Goal: Find specific page/section: Find specific page/section

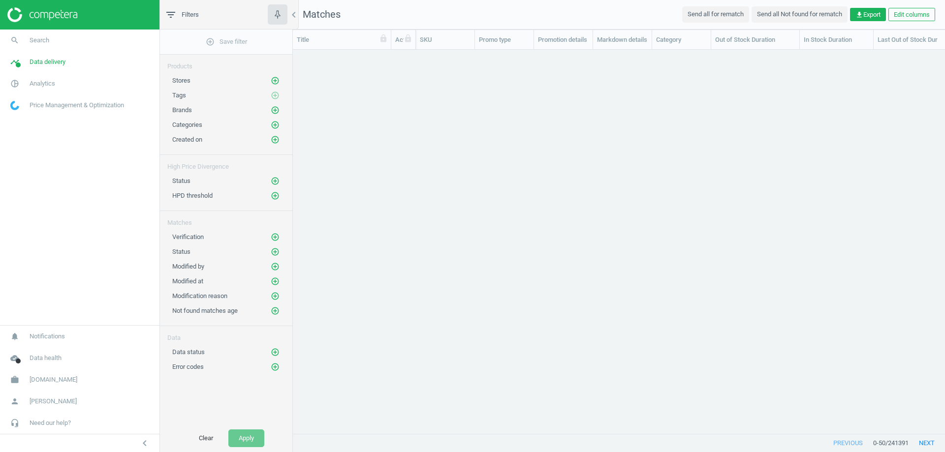
scroll to position [369, 645]
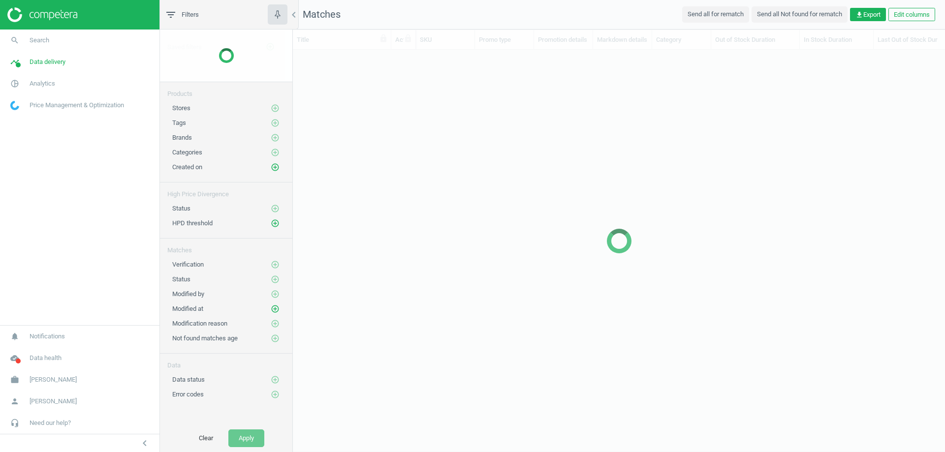
scroll to position [387, 645]
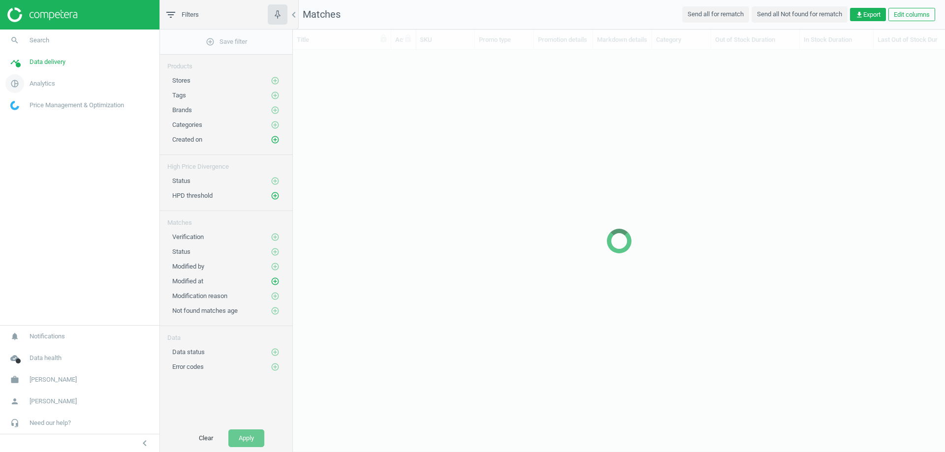
click at [41, 82] on span "Analytics" at bounding box center [43, 83] width 26 height 9
drag, startPoint x: 50, startPoint y: 60, endPoint x: 35, endPoint y: 85, distance: 28.7
click at [50, 60] on span "Data delivery" at bounding box center [48, 62] width 36 height 9
click at [35, 194] on span "Analytics" at bounding box center [43, 193] width 26 height 9
click at [27, 122] on span "Products" at bounding box center [22, 120] width 23 height 8
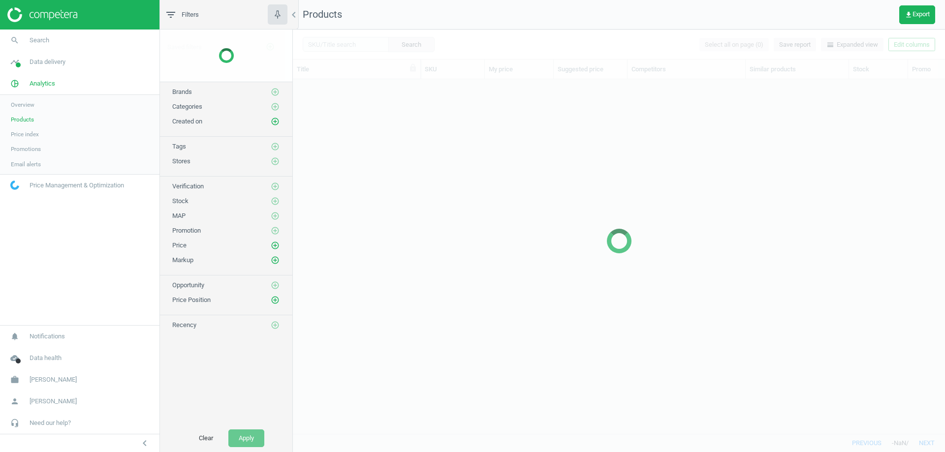
scroll to position [340, 645]
click at [324, 42] on div at bounding box center [619, 241] width 652 height 423
click at [291, 12] on icon "chevron_left" at bounding box center [294, 15] width 12 height 12
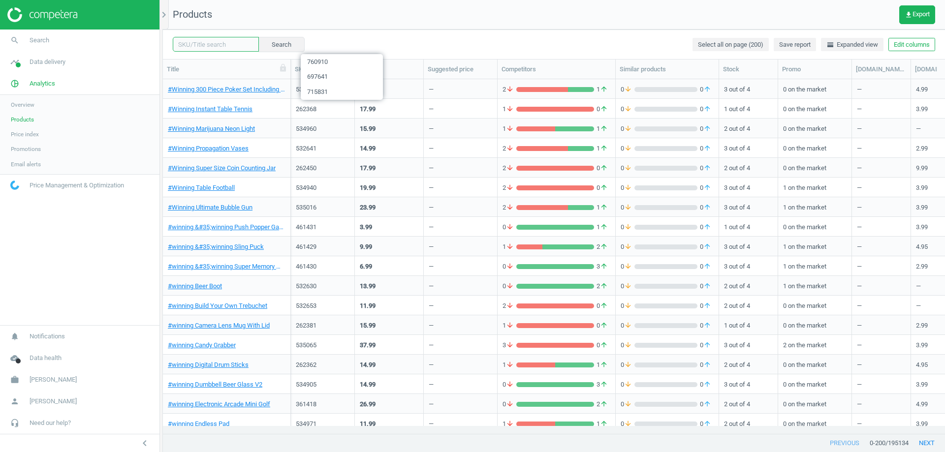
click at [218, 40] on input "text" at bounding box center [216, 44] width 86 height 15
paste input "266173"
type input "266173"
click at [258, 42] on button "Search" at bounding box center [281, 44] width 46 height 15
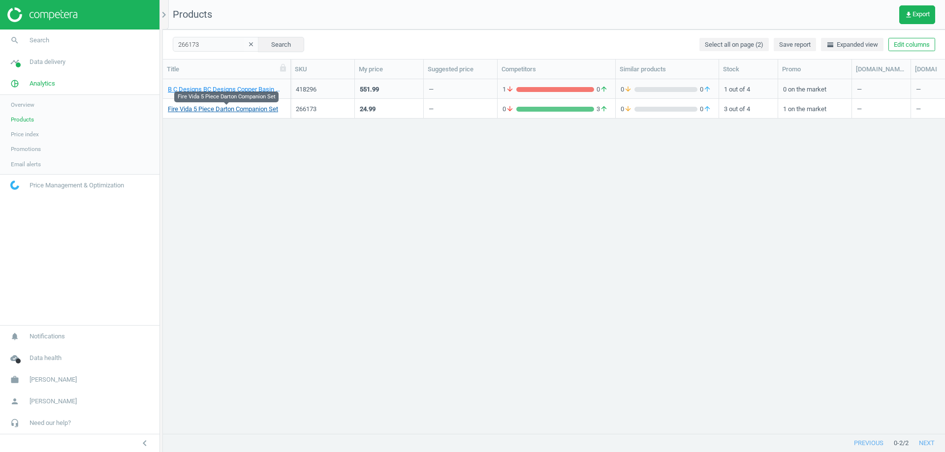
click at [240, 112] on link "Fire Vida 5 Piece Darton Companion Set" at bounding box center [223, 109] width 110 height 9
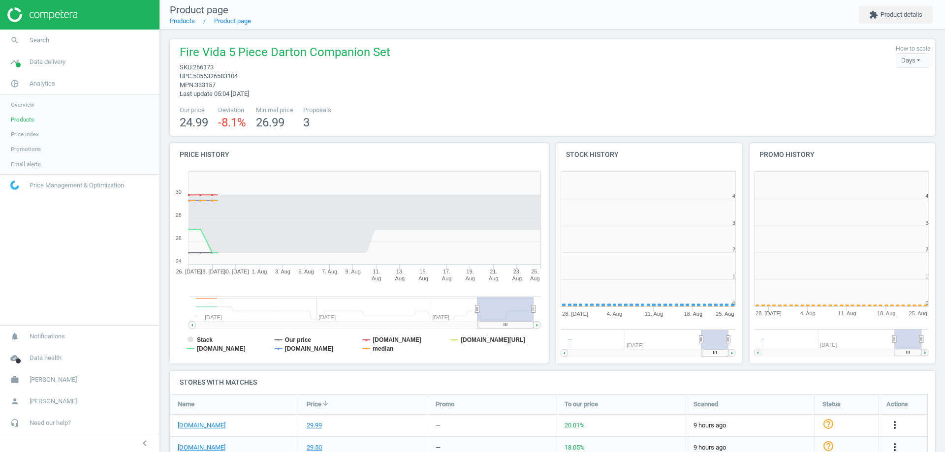
scroll to position [212, 199]
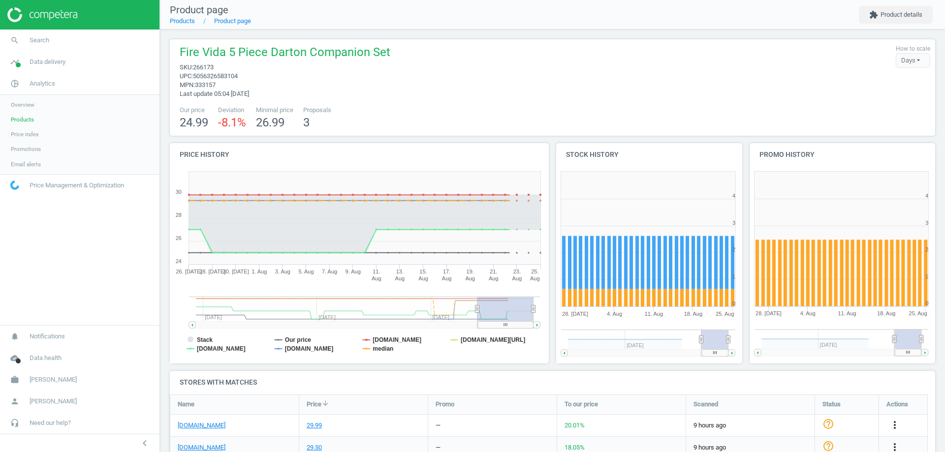
click at [202, 83] on span "333157" at bounding box center [205, 84] width 21 height 7
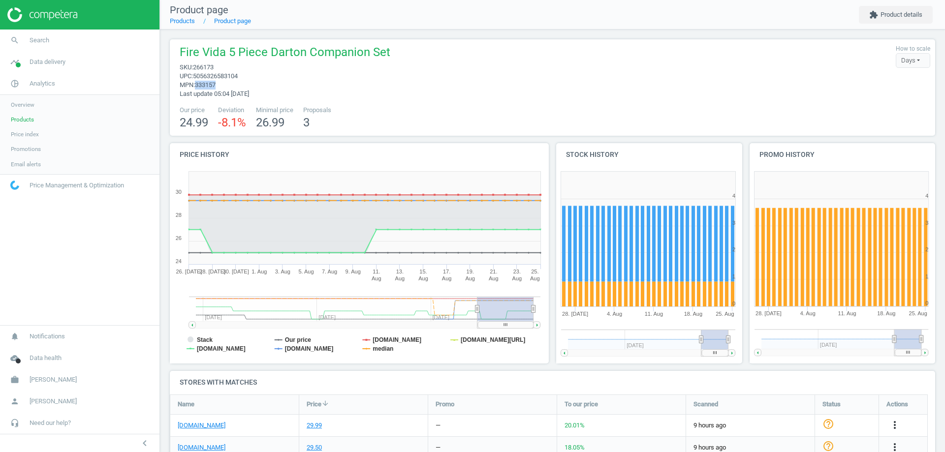
click at [202, 83] on span "333157" at bounding box center [205, 84] width 21 height 7
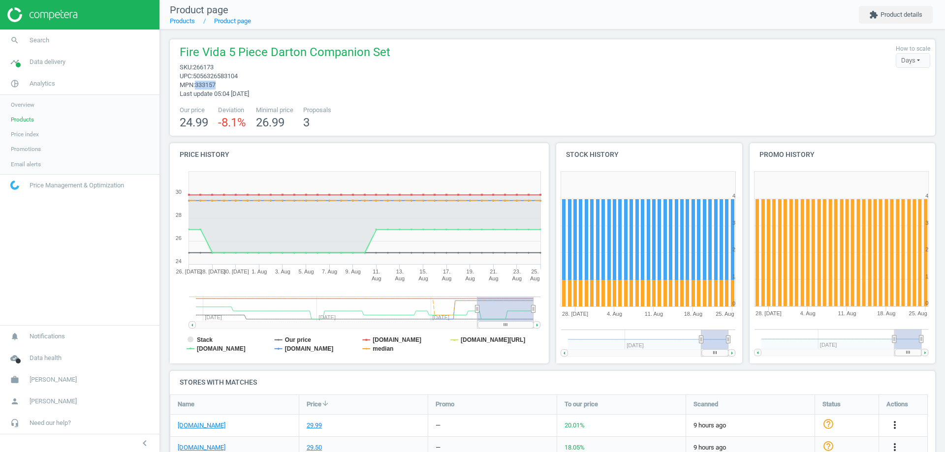
copy span "333157"
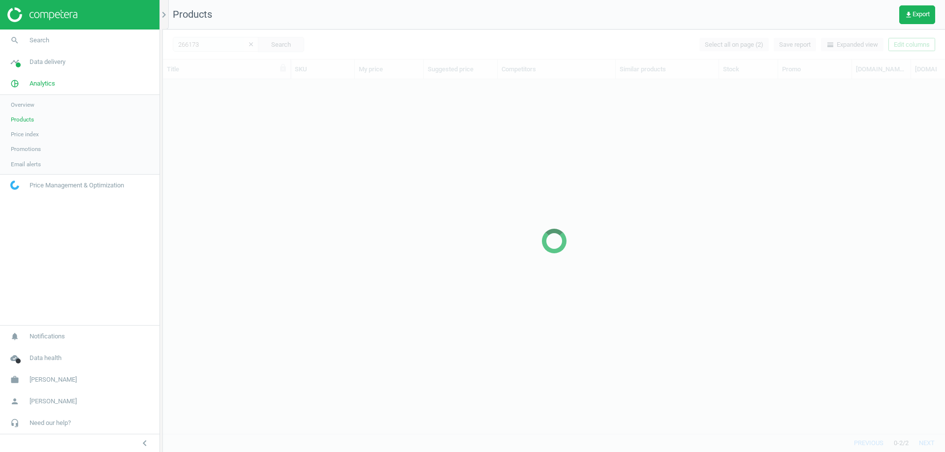
scroll to position [340, 775]
click at [348, 97] on div at bounding box center [554, 241] width 782 height 423
click at [341, 108] on div at bounding box center [554, 241] width 782 height 423
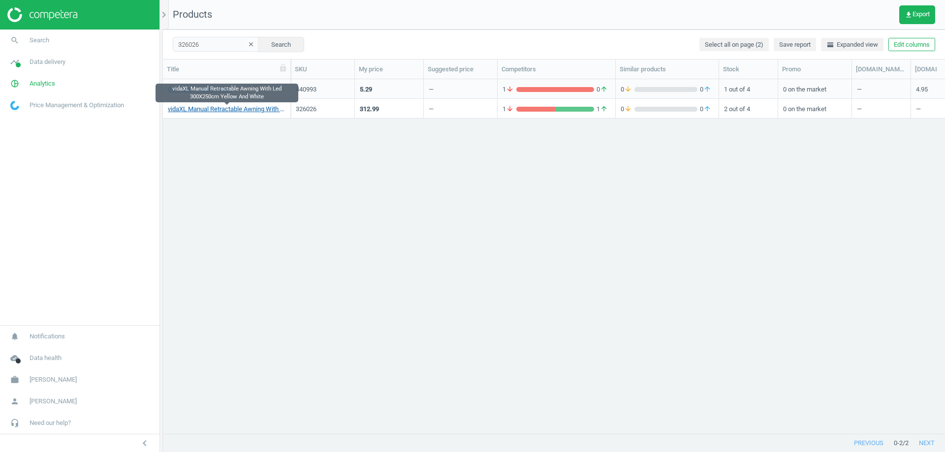
click at [258, 109] on link "vidaXL Manual Retractable Awning With Led 300X250cm Yellow And White" at bounding box center [227, 109] width 118 height 9
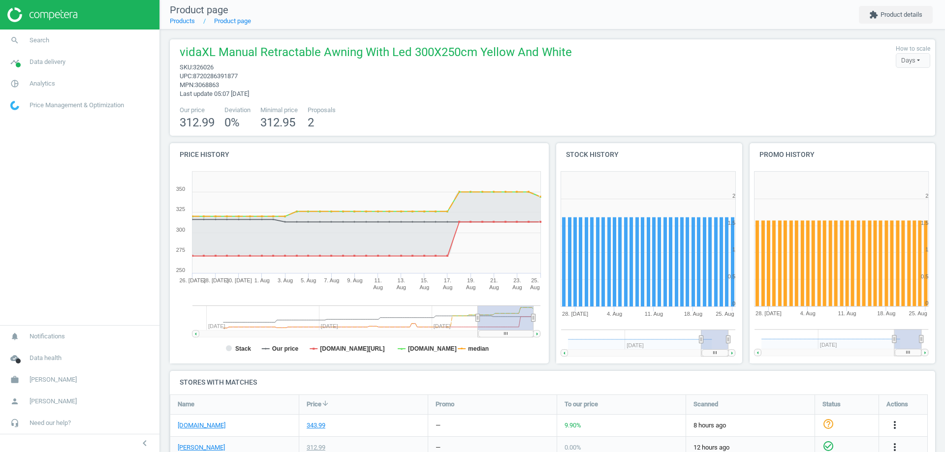
click at [206, 85] on span "3068863" at bounding box center [207, 84] width 24 height 7
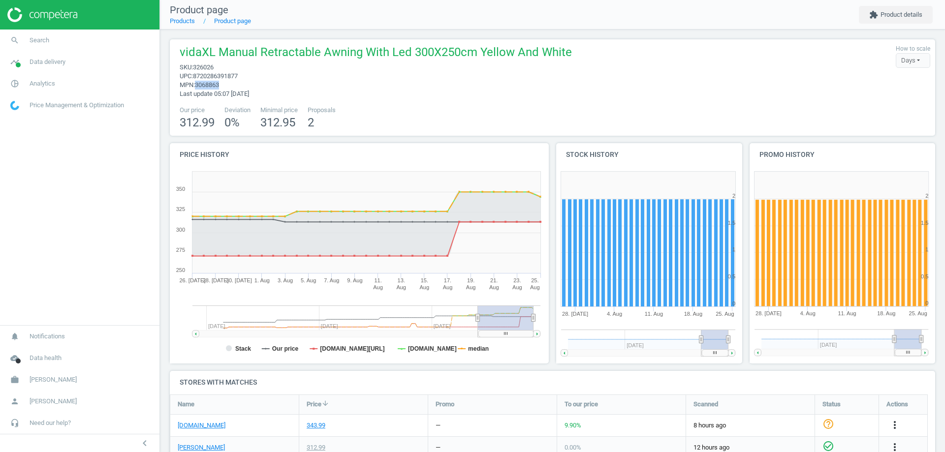
click at [203, 85] on span "3068863" at bounding box center [207, 84] width 24 height 7
copy span "3068863"
